Goal: Find contact information: Find contact information

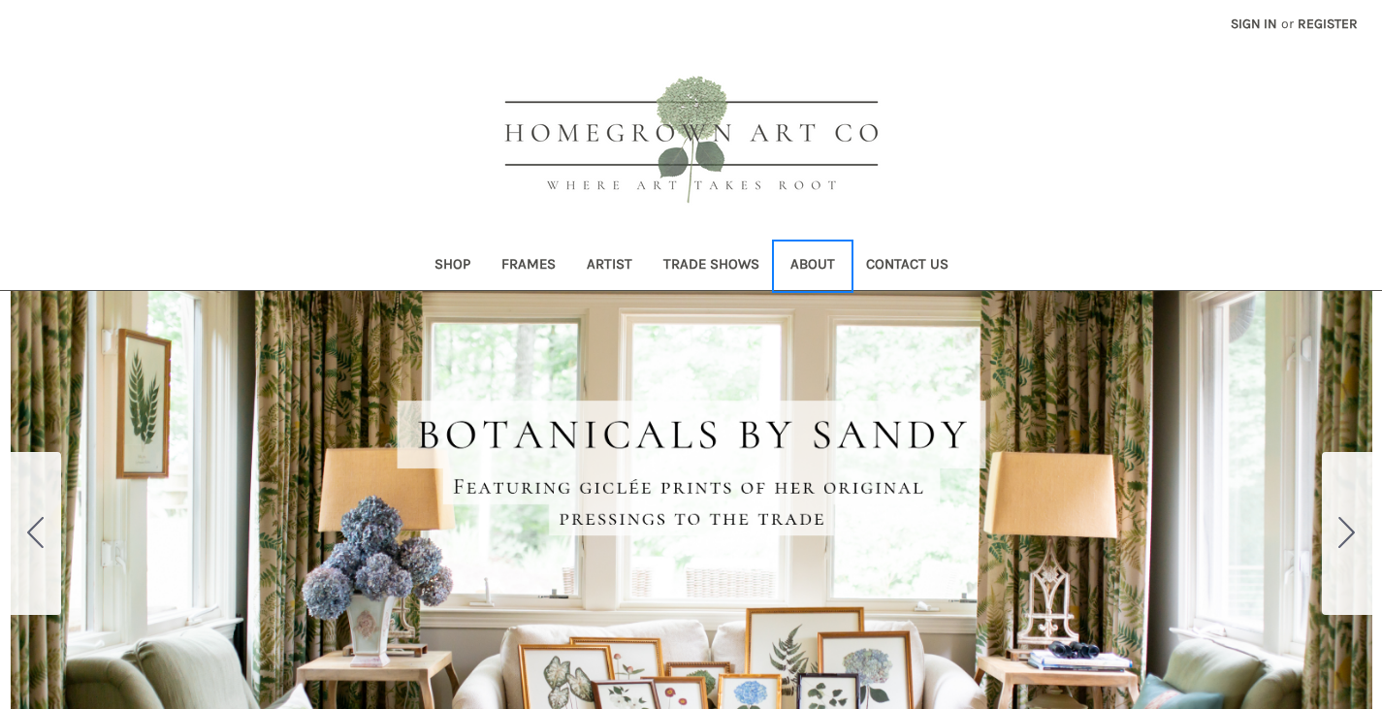
click at [814, 265] on link "About" at bounding box center [813, 266] width 76 height 48
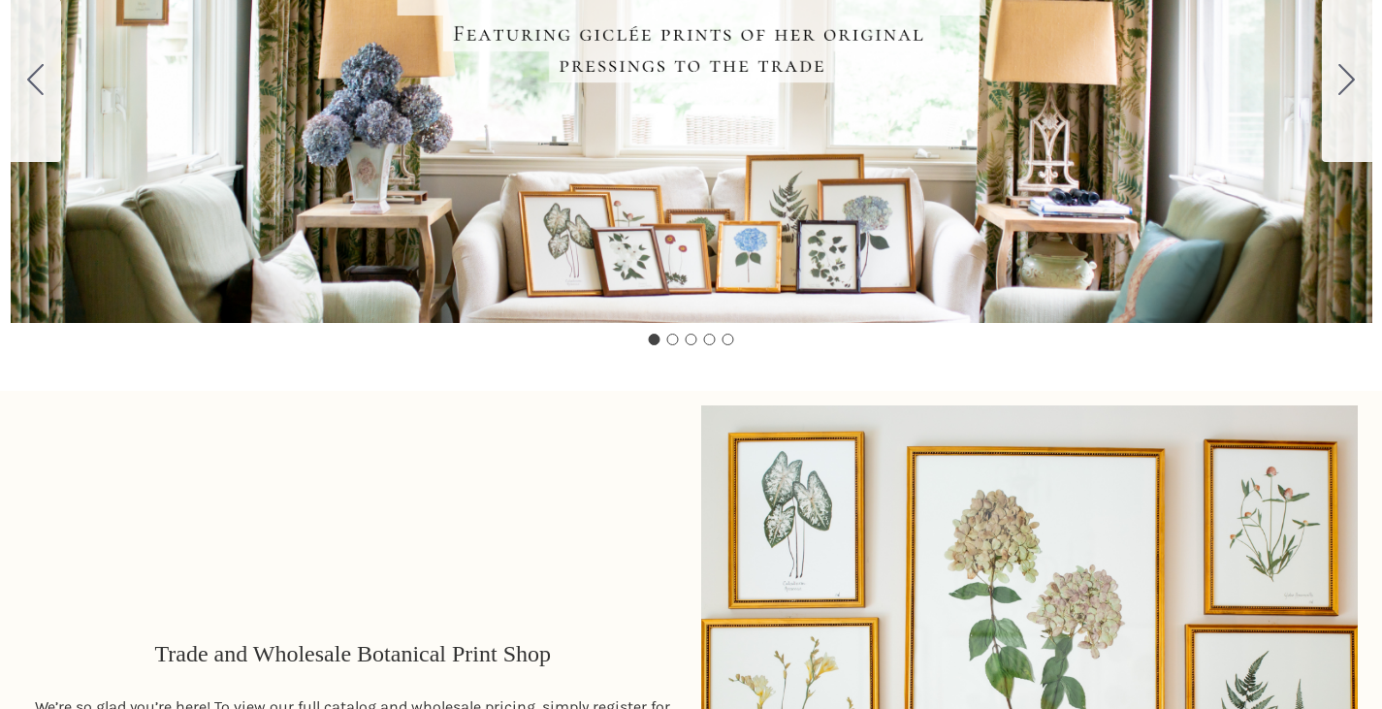
scroll to position [785, 0]
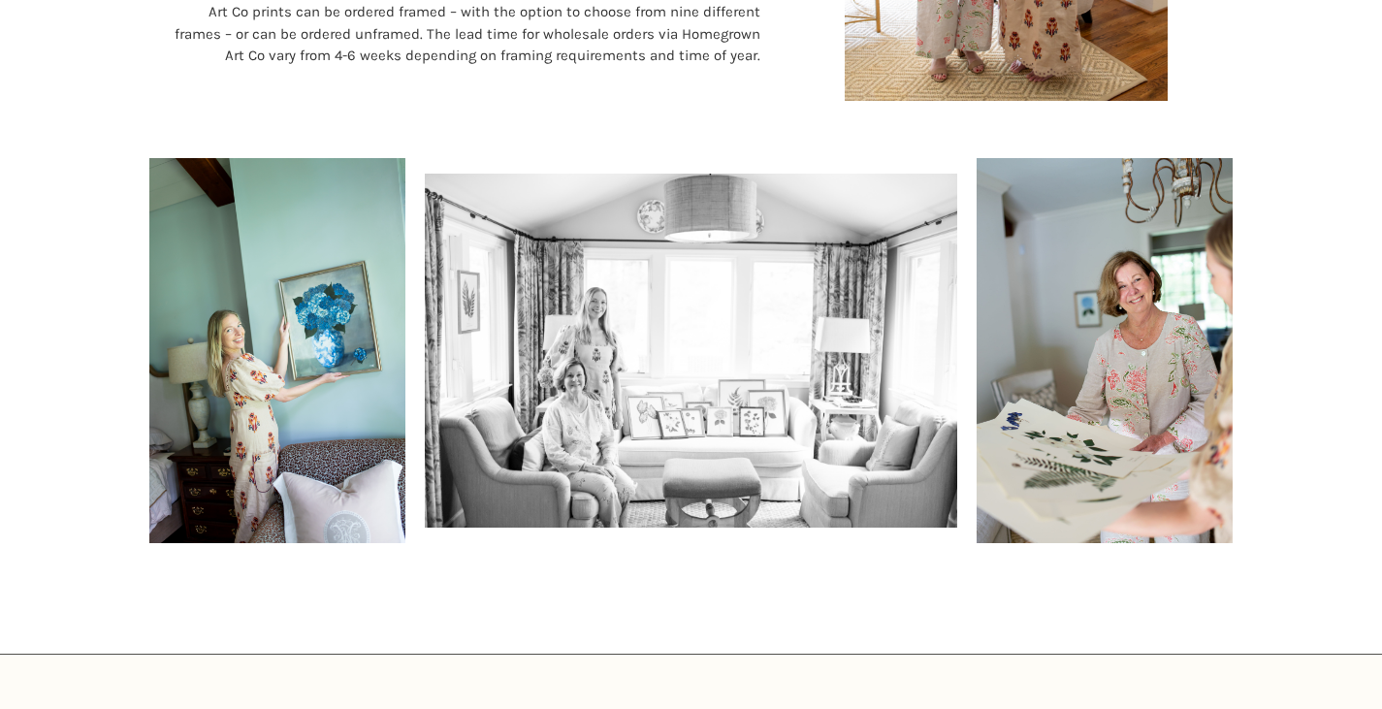
scroll to position [1412, 0]
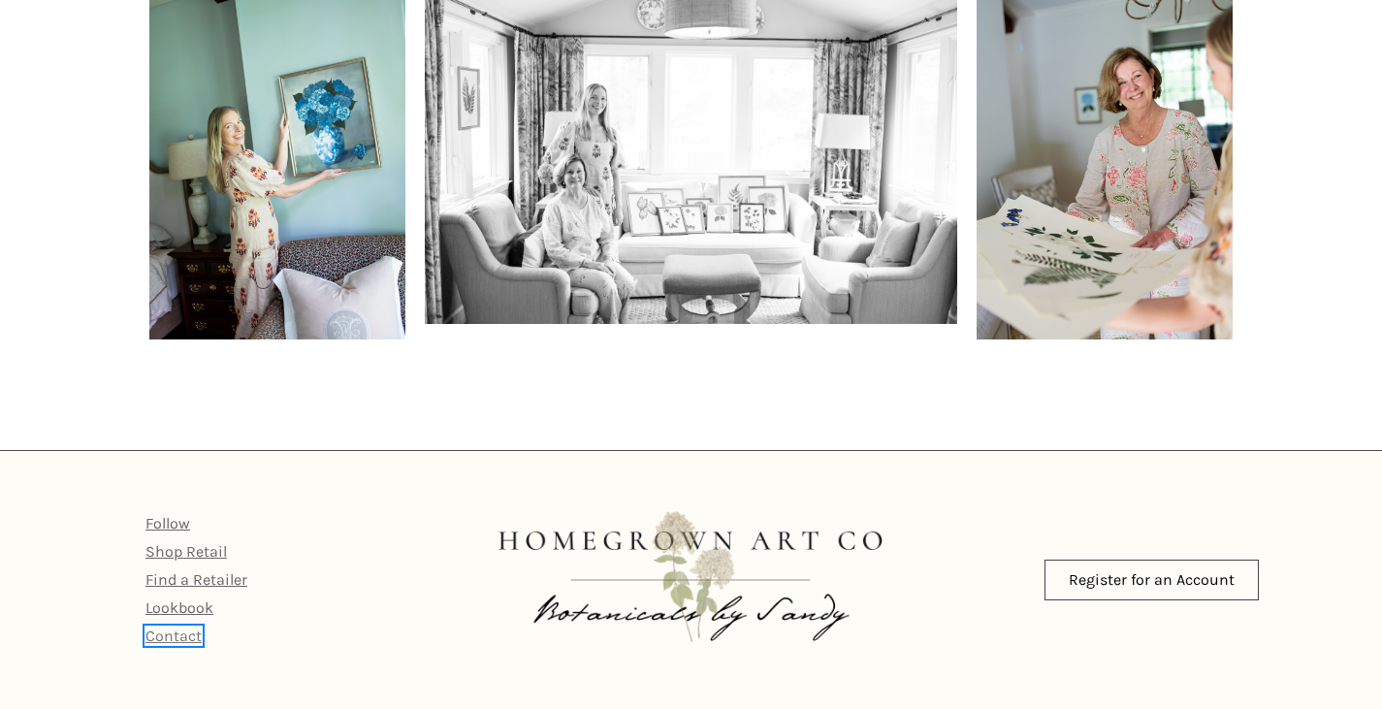
click at [186, 635] on link "Contact" at bounding box center [173, 635] width 56 height 18
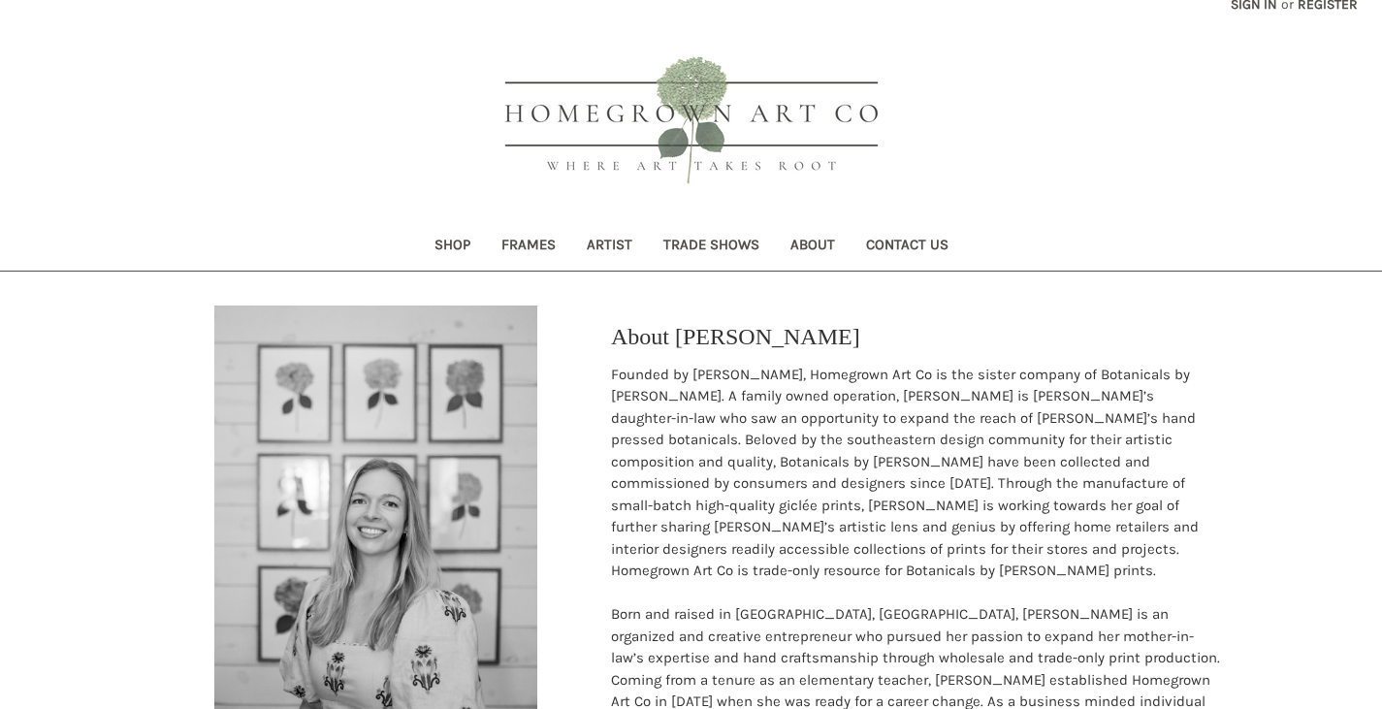
scroll to position [0, 0]
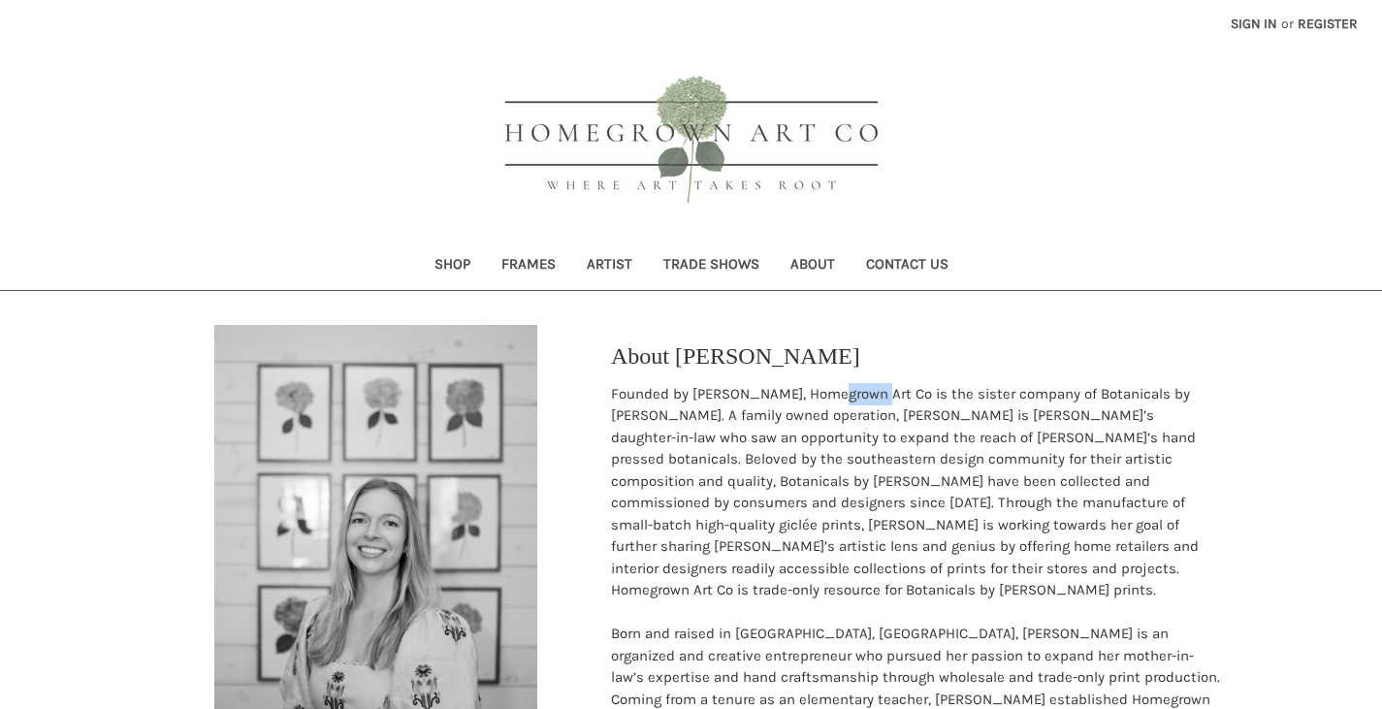
drag, startPoint x: 870, startPoint y: 410, endPoint x: 729, endPoint y: 418, distance: 140.8
click at [798, 416] on p "Founded by Michelle Whitaker, Homegrown Art Co is the sister company of Botanic…" at bounding box center [916, 492] width 611 height 218
click at [646, 423] on p "Founded by Michelle Whitaker, Homegrown Art Co is the sister company of Botanic…" at bounding box center [916, 492] width 611 height 218
copy p "Michelle Whitake"
copy p "Michelle Whitaker"
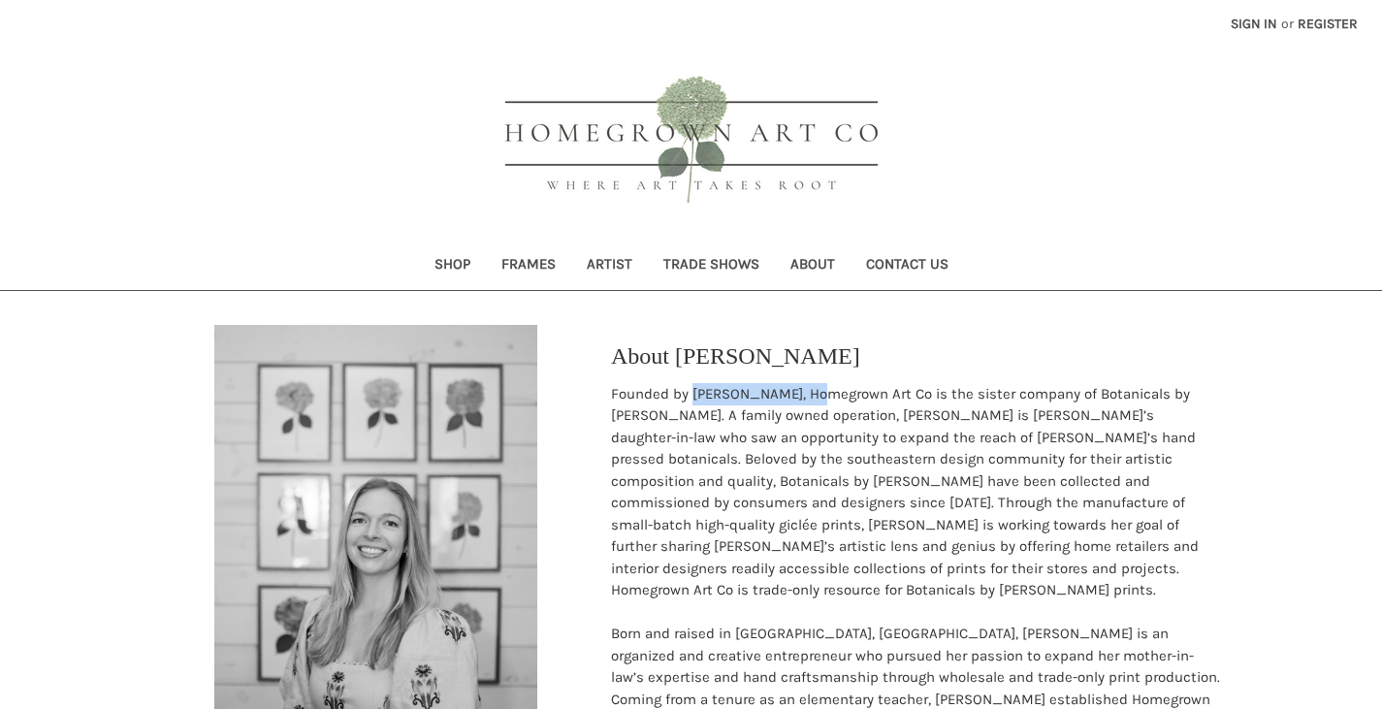
drag, startPoint x: 690, startPoint y: 416, endPoint x: 810, endPoint y: 418, distance: 119.3
click at [810, 418] on p "Founded by Michelle Whitaker, Homegrown Art Co is the sister company of Botanic…" at bounding box center [916, 492] width 611 height 218
copy p "Homegrown Art C"
copy p "Homegrown Art Co"
drag, startPoint x: 817, startPoint y: 415, endPoint x: 939, endPoint y: 406, distance: 122.5
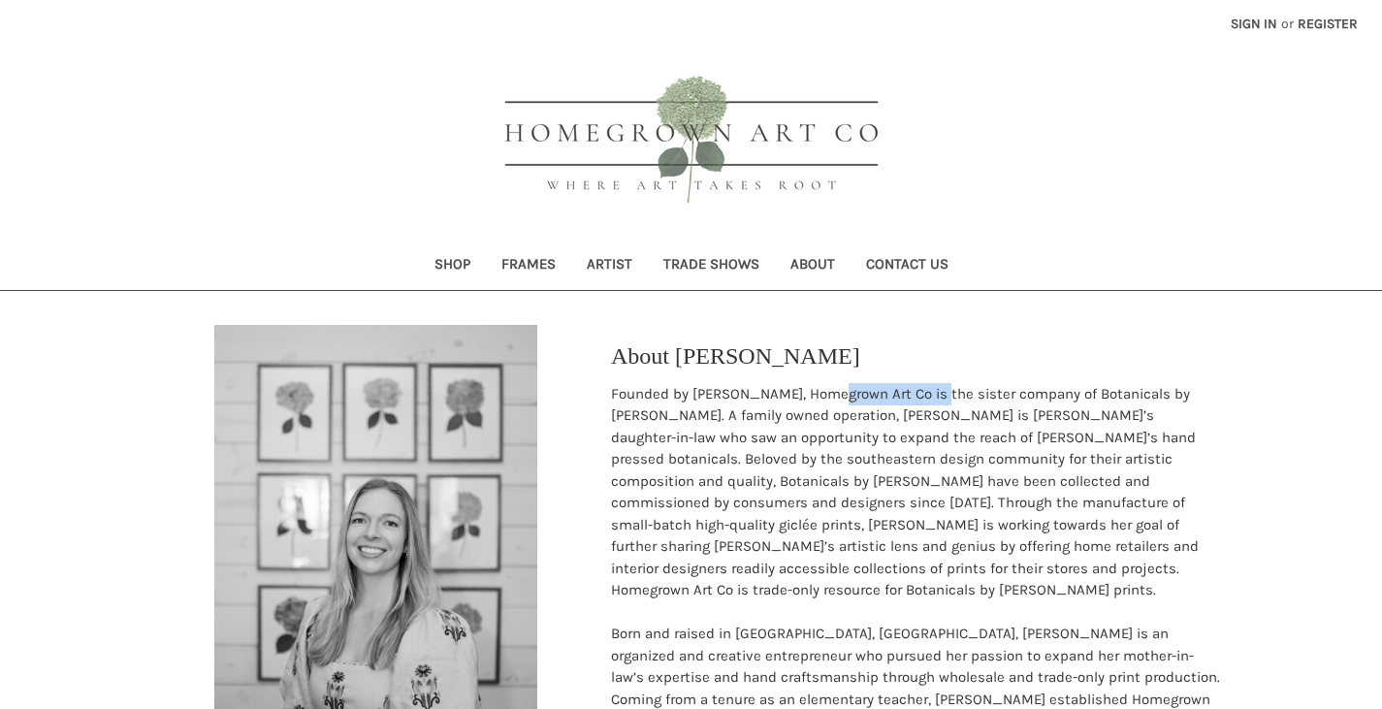
click at [939, 406] on p "Founded by Michelle Whitaker, Homegrown Art Co is the sister company of Botanic…" at bounding box center [916, 492] width 611 height 218
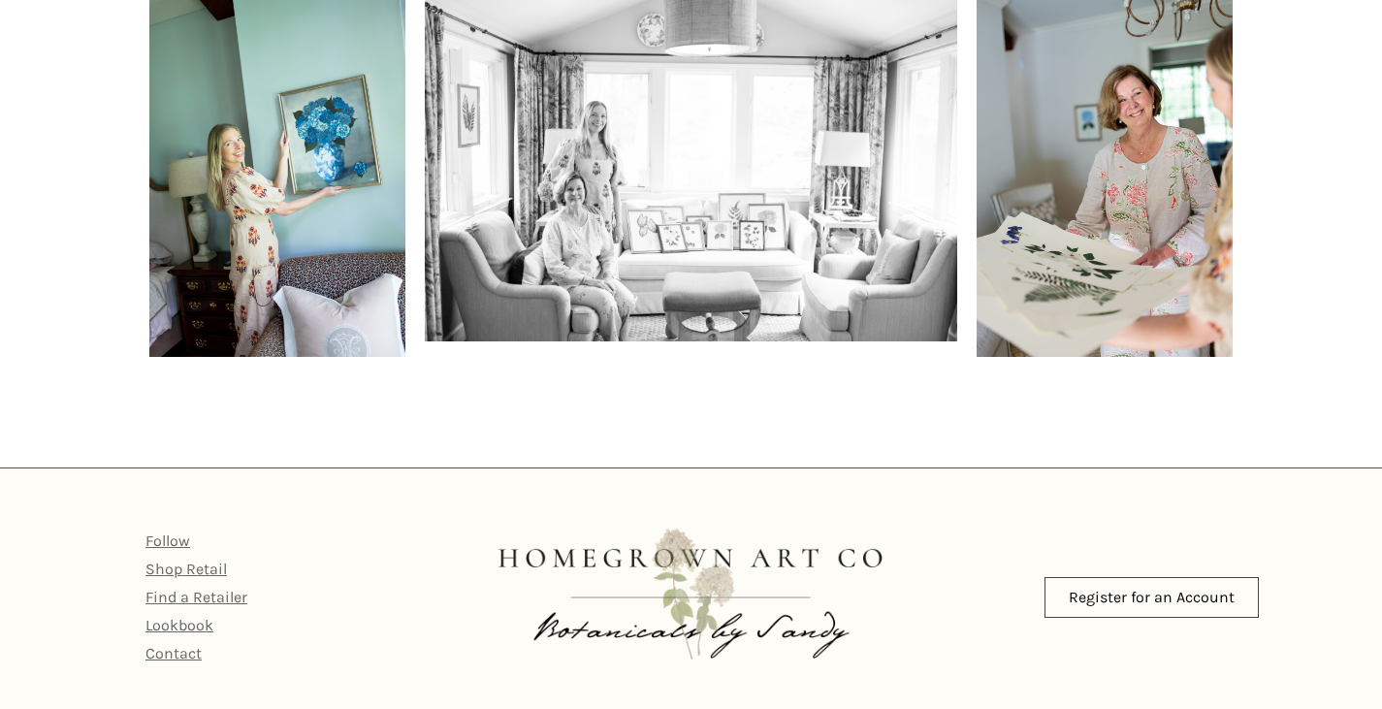
scroll to position [1412, 0]
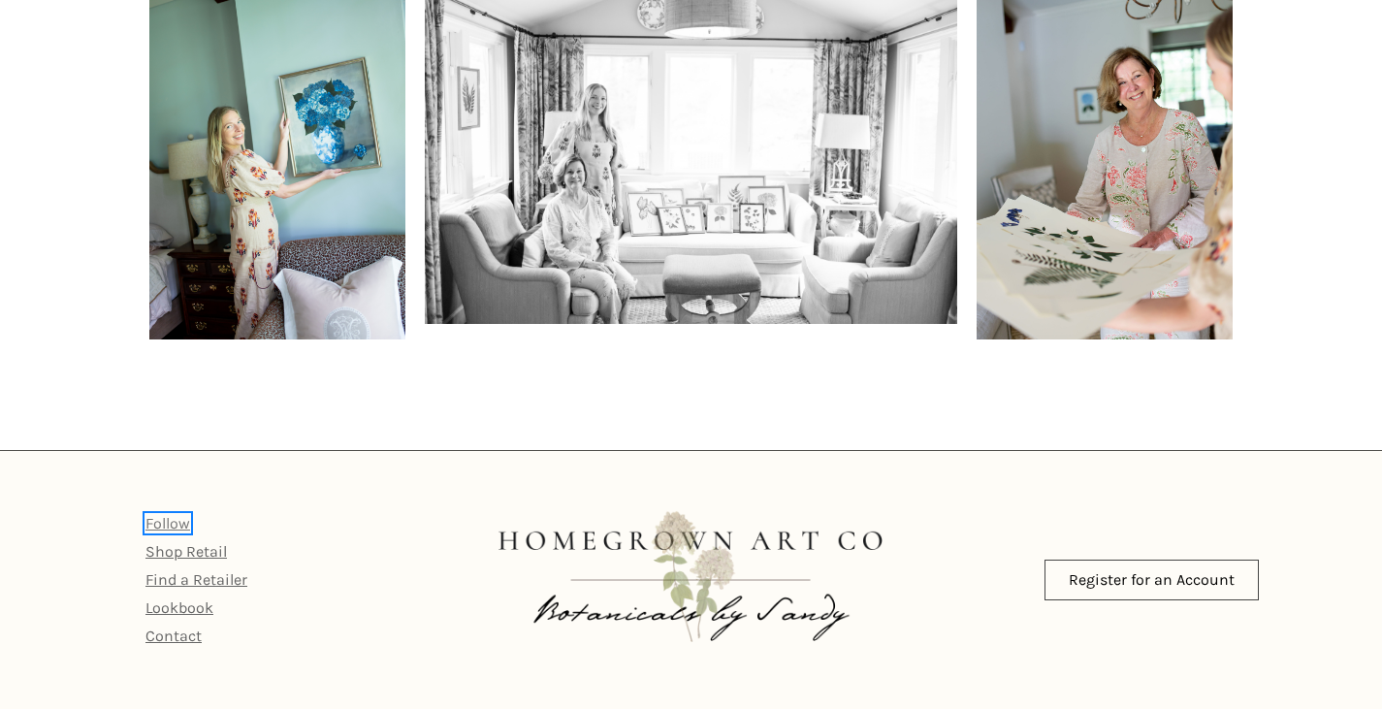
click at [168, 529] on link "Follow" at bounding box center [167, 523] width 45 height 18
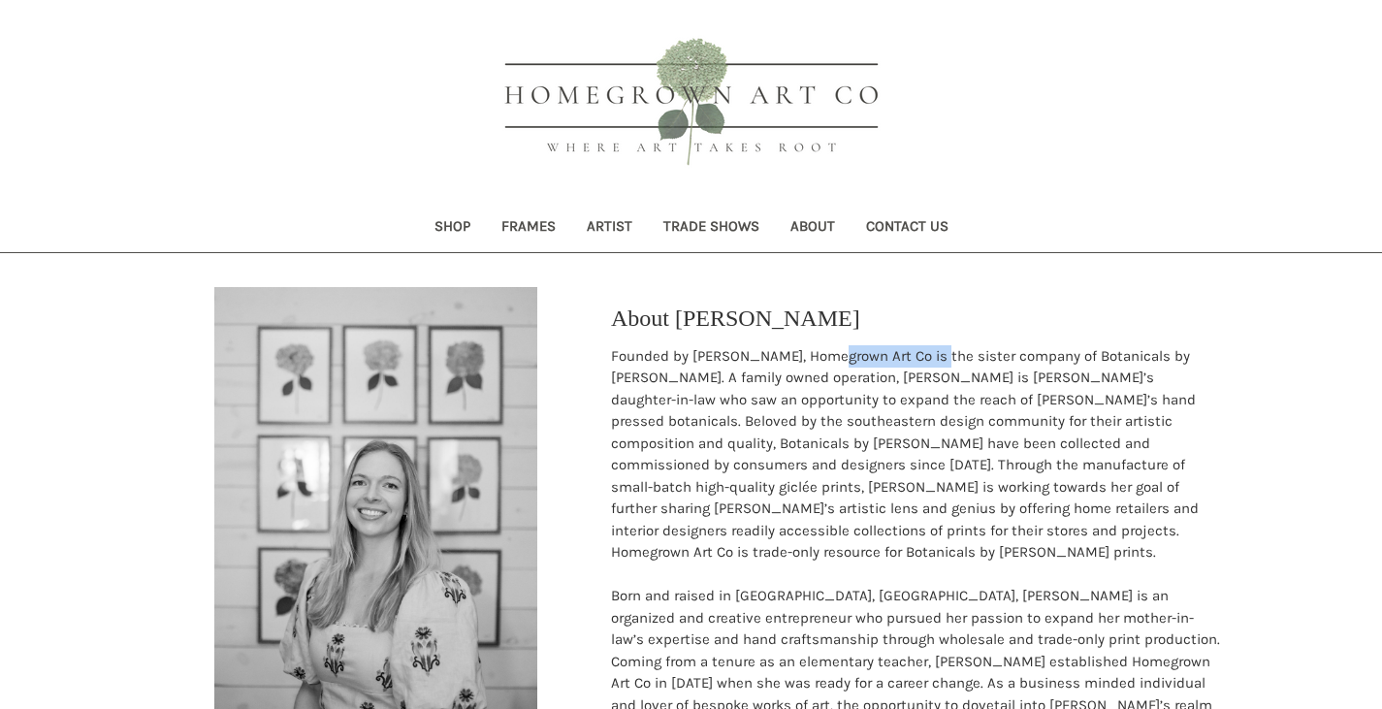
scroll to position [0, 0]
